Goal: Find specific page/section: Find specific page/section

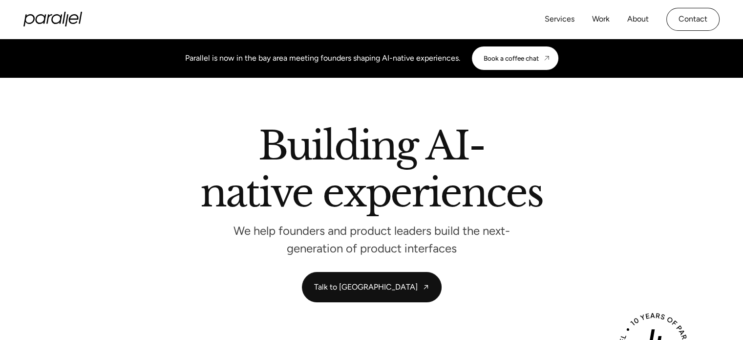
click at [627, 22] on div "Services Work About Careers Contact" at bounding box center [632, 19] width 175 height 23
click at [636, 23] on link "About" at bounding box center [639, 19] width 22 height 14
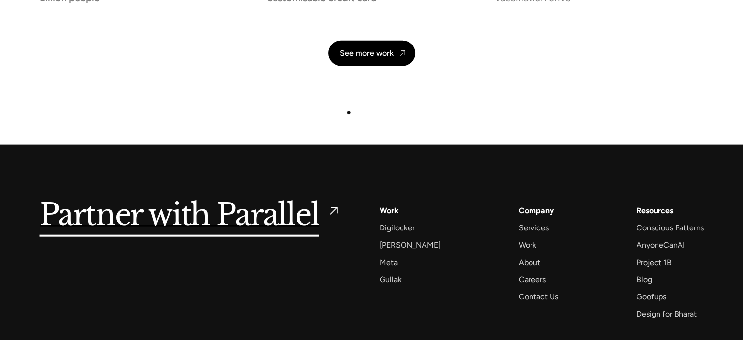
scroll to position [2397, 0]
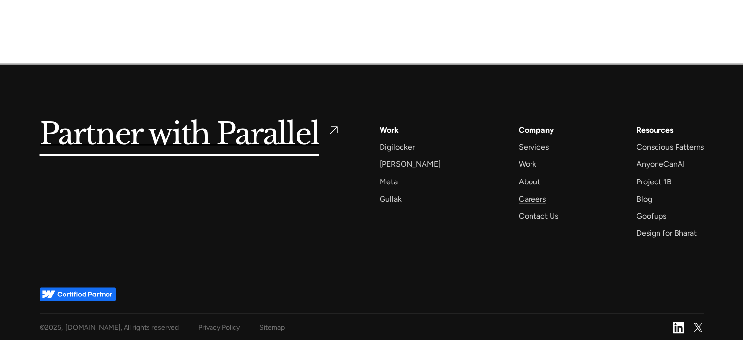
click at [526, 200] on div "Careers" at bounding box center [532, 198] width 27 height 13
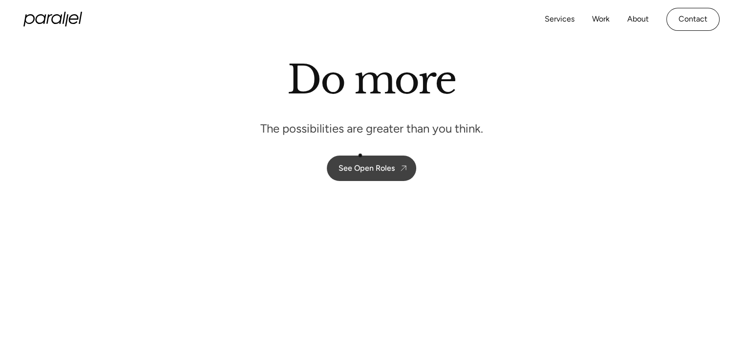
click at [385, 177] on link "See Open Roles" at bounding box center [371, 167] width 89 height 25
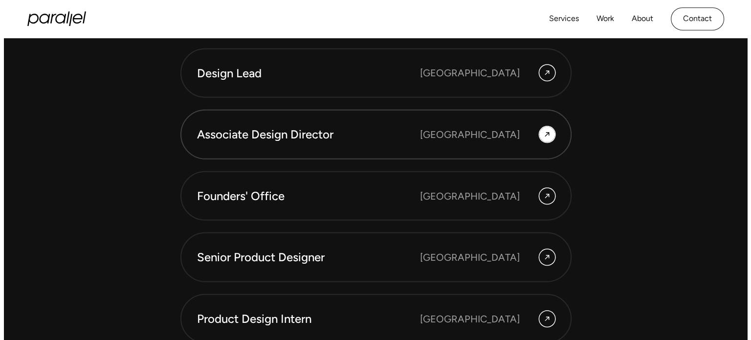
scroll to position [2669, 0]
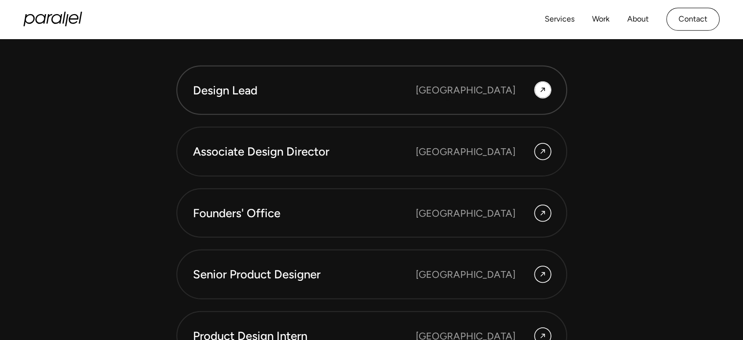
click at [451, 96] on div "Design Lead [GEOGRAPHIC_DATA]" at bounding box center [372, 90] width 358 height 17
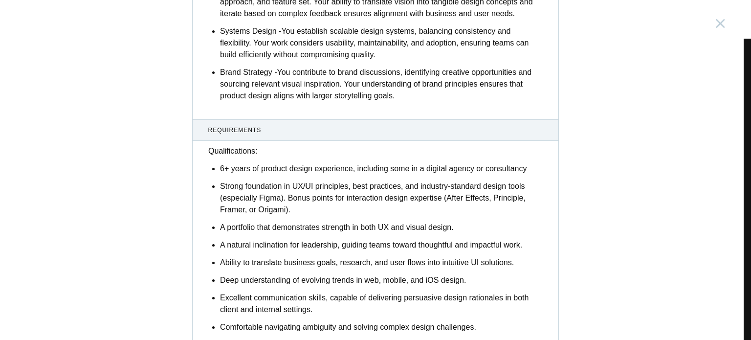
scroll to position [1075, 0]
